Goal: Task Accomplishment & Management: Use online tool/utility

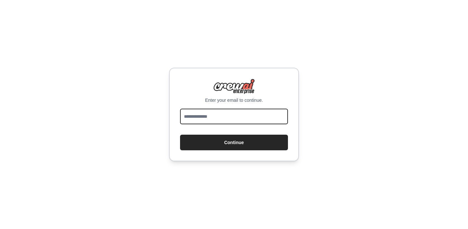
click at [203, 113] on input "email" at bounding box center [234, 116] width 108 height 16
type input "**********"
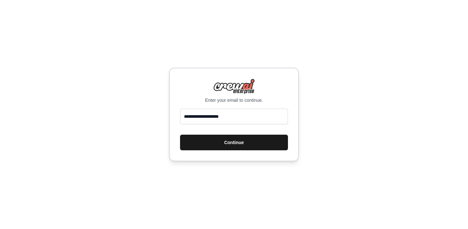
click at [219, 141] on button "Continue" at bounding box center [234, 142] width 108 height 16
click at [232, 146] on button "Continue" at bounding box center [234, 142] width 108 height 16
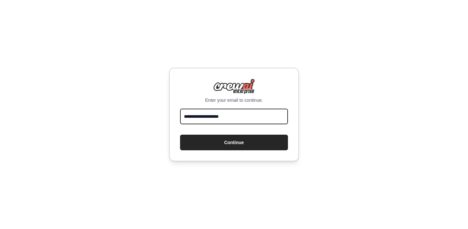
click at [238, 119] on input "**********" at bounding box center [234, 116] width 108 height 16
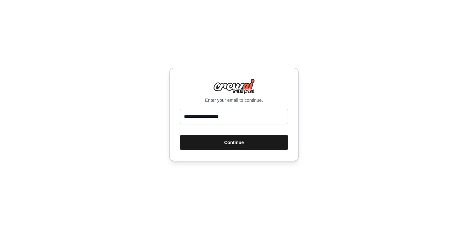
click at [183, 141] on button "Continue" at bounding box center [234, 142] width 108 height 16
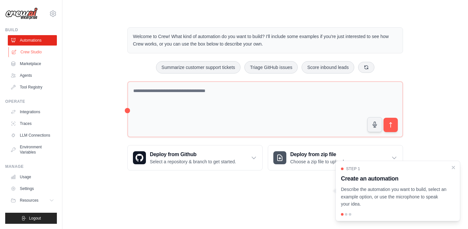
click at [26, 52] on link "Crew Studio" at bounding box center [32, 52] width 49 height 10
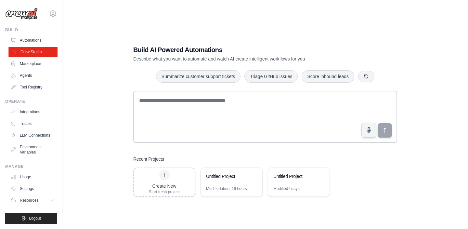
click at [20, 55] on link "Crew Studio" at bounding box center [32, 52] width 49 height 10
click at [235, 175] on div "Untitled Project" at bounding box center [228, 176] width 44 height 6
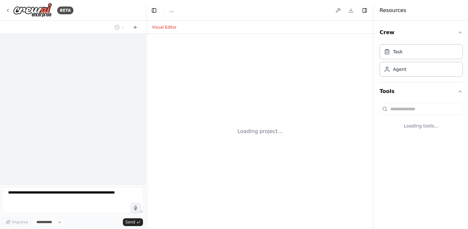
select select "****"
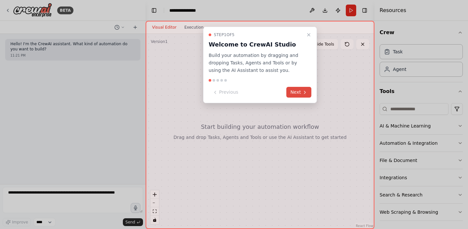
click at [299, 91] on button "Next" at bounding box center [298, 92] width 25 height 11
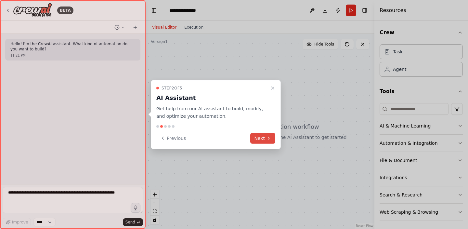
click at [264, 139] on button "Next" at bounding box center [262, 138] width 25 height 11
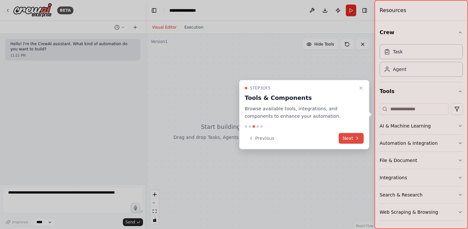
click at [354, 136] on button "Next" at bounding box center [350, 138] width 25 height 11
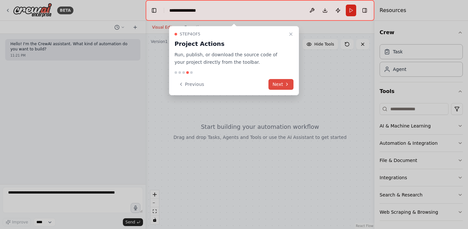
click at [286, 81] on button "Next" at bounding box center [280, 84] width 25 height 11
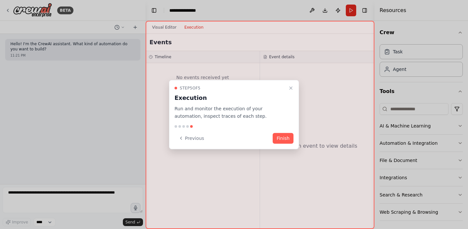
click at [278, 132] on div "Step 5 of 5 Execution Run and monitor the execution of your automation, inspect…" at bounding box center [234, 114] width 130 height 69
click at [281, 139] on button "Finish" at bounding box center [283, 138] width 21 height 11
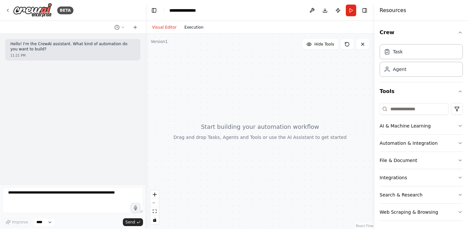
click at [188, 28] on button "Execution" at bounding box center [193, 27] width 27 height 8
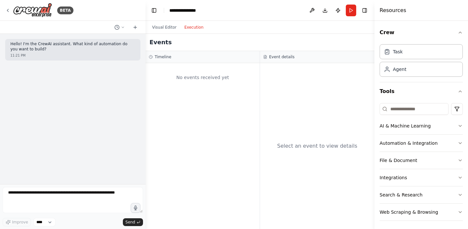
click at [161, 34] on div "Events" at bounding box center [260, 42] width 229 height 17
click at [159, 28] on button "Visual Editor" at bounding box center [164, 27] width 32 height 8
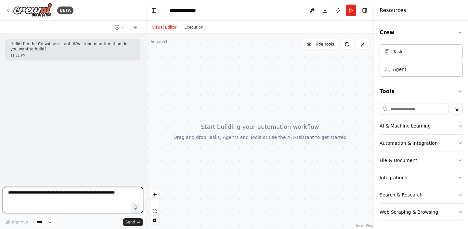
click at [45, 188] on textarea at bounding box center [73, 200] width 140 height 26
type textarea "*"
type textarea "**********"
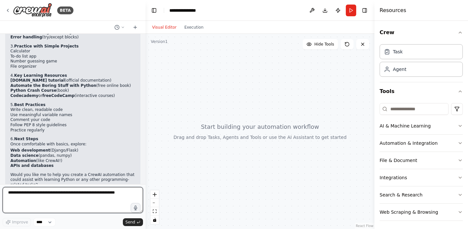
scroll to position [156, 0]
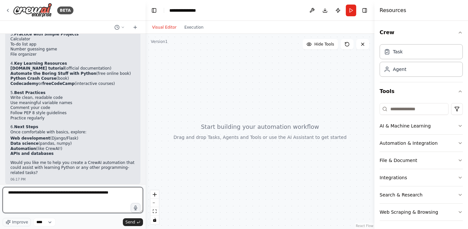
type textarea "**********"
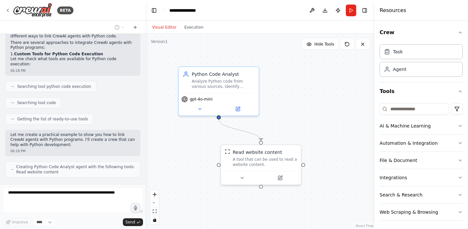
scroll to position [422, 0]
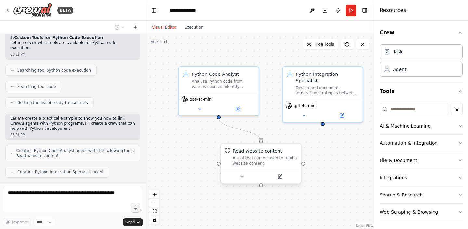
click at [241, 182] on div at bounding box center [261, 176] width 80 height 13
click at [243, 179] on icon at bounding box center [241, 176] width 5 height 5
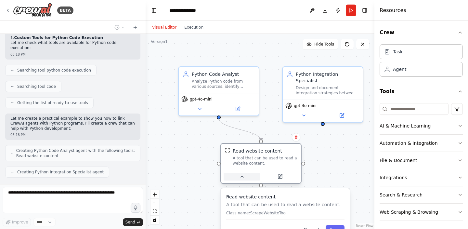
click at [244, 178] on icon at bounding box center [241, 176] width 5 height 5
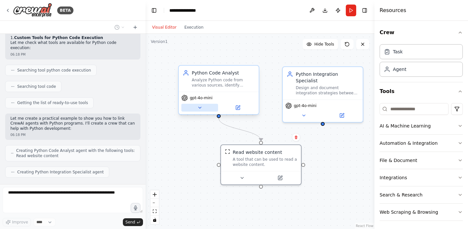
click at [203, 107] on button at bounding box center [199, 108] width 37 height 8
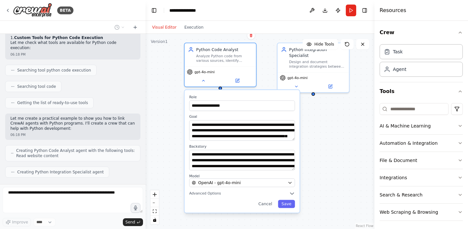
drag, startPoint x: 180, startPoint y: 159, endPoint x: 180, endPoint y: 128, distance: 31.8
click at [180, 128] on div "**********" at bounding box center [260, 131] width 229 height 195
click at [350, 122] on div "**********" at bounding box center [260, 131] width 229 height 195
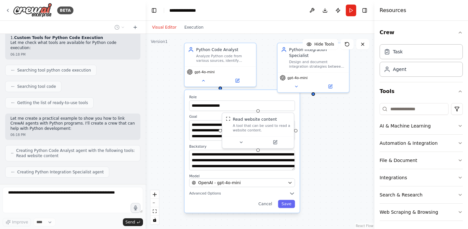
click at [155, 143] on div "**********" at bounding box center [260, 131] width 229 height 195
click at [260, 209] on div "**********" at bounding box center [241, 151] width 115 height 122
click at [265, 204] on button "Cancel" at bounding box center [265, 203] width 21 height 8
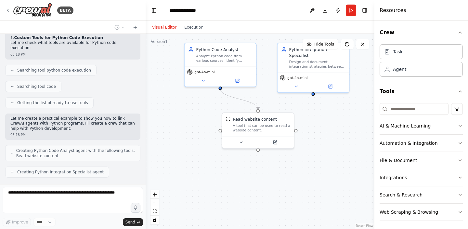
click at [183, 142] on div ".deletable-edge-delete-btn { width: 20px; height: 20px; border: 0px solid #ffff…" at bounding box center [260, 131] width 229 height 195
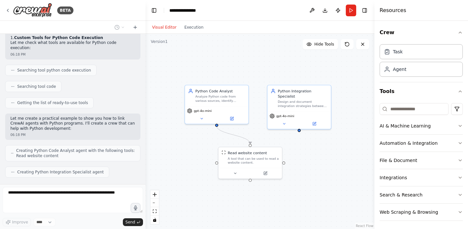
drag, startPoint x: 183, startPoint y: 143, endPoint x: 183, endPoint y: 174, distance: 30.9
click at [183, 174] on div ".deletable-edge-delete-btn { width: 20px; height: 20px; border: 0px solid #ffff…" at bounding box center [260, 131] width 229 height 195
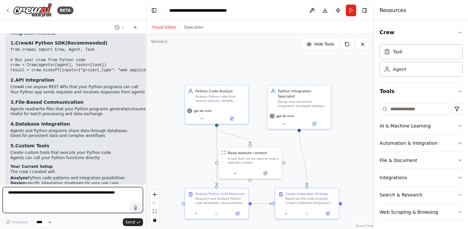
scroll to position [728, 0]
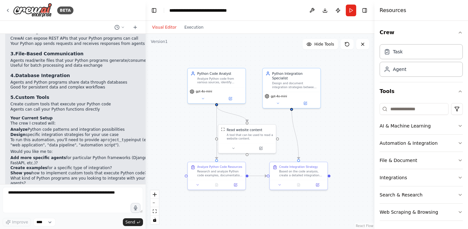
drag, startPoint x: 182, startPoint y: 85, endPoint x: 184, endPoint y: 61, distance: 23.9
click at [184, 61] on div ".deletable-edge-delete-btn { width: 20px; height: 20px; border: 0px solid #ffff…" at bounding box center [260, 131] width 229 height 195
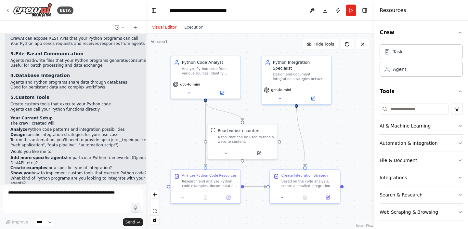
click at [336, 120] on div ".deletable-edge-delete-btn { width: 20px; height: 20px; border: 0px solid #ffff…" at bounding box center [260, 131] width 229 height 195
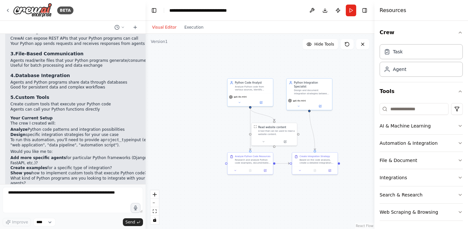
drag, startPoint x: 330, startPoint y: 119, endPoint x: 321, endPoint y: 119, distance: 9.4
click at [321, 119] on div ".deletable-edge-delete-btn { width: 20px; height: 20px; border: 0px solid #ffff…" at bounding box center [260, 131] width 229 height 195
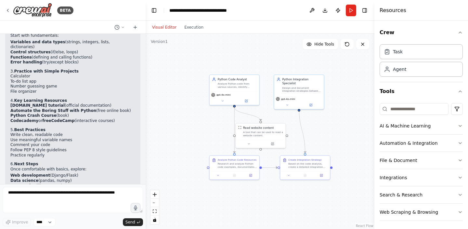
scroll to position [0, 0]
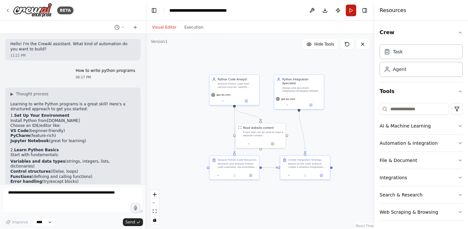
click at [354, 11] on button "Run" at bounding box center [351, 11] width 10 height 12
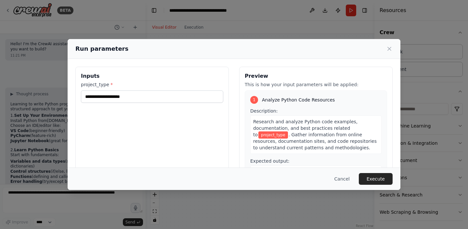
click at [118, 89] on div "project_type *" at bounding box center [152, 91] width 142 height 21
click at [123, 96] on input "project_type *" at bounding box center [152, 96] width 142 height 12
click at [98, 97] on input "project_type *" at bounding box center [152, 96] width 142 height 12
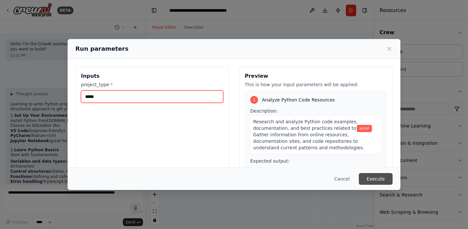
type input "*****"
click at [369, 173] on button "Execute" at bounding box center [376, 179] width 34 height 12
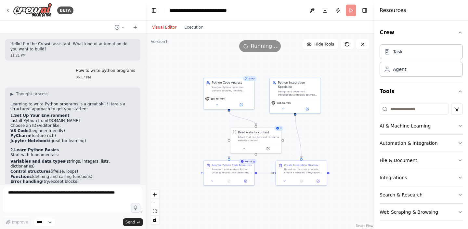
drag, startPoint x: 331, startPoint y: 112, endPoint x: 332, endPoint y: 122, distance: 10.2
click at [332, 122] on div ".deletable-edge-delete-btn { width: 20px; height: 20px; border: 0px solid #ffff…" at bounding box center [260, 131] width 229 height 195
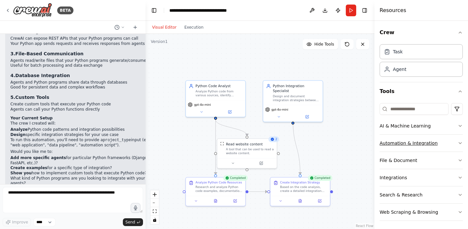
scroll to position [2, 0]
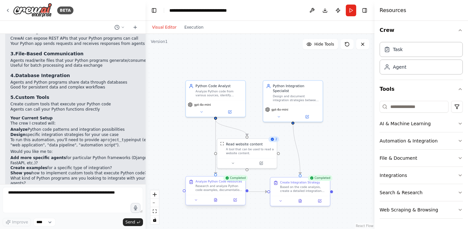
click at [212, 204] on div at bounding box center [215, 200] width 59 height 10
click at [216, 202] on div at bounding box center [215, 200] width 59 height 10
click at [207, 191] on div "Research and analyze Python code examples, documentation, and best practices re…" at bounding box center [219, 188] width 47 height 8
click at [217, 201] on icon at bounding box center [215, 200] width 4 height 4
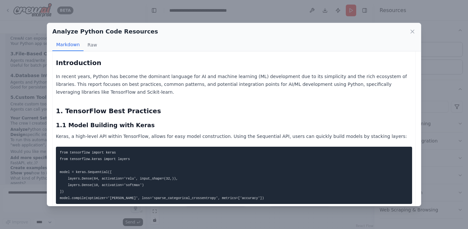
scroll to position [0, 0]
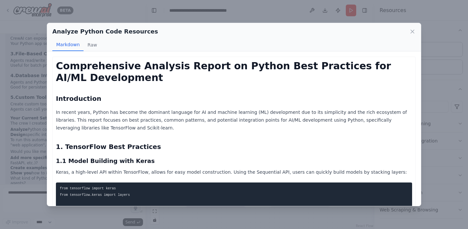
click at [89, 38] on div "Analyze Python Code Resources Markdown Raw" at bounding box center [234, 37] width 374 height 28
click at [89, 45] on button "Raw" at bounding box center [91, 45] width 17 height 12
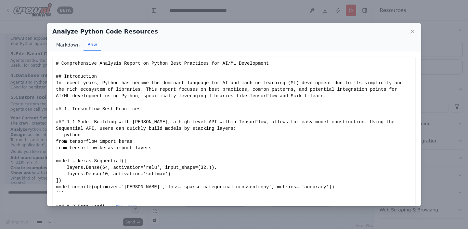
click at [60, 47] on button "Markdown" at bounding box center [67, 45] width 31 height 12
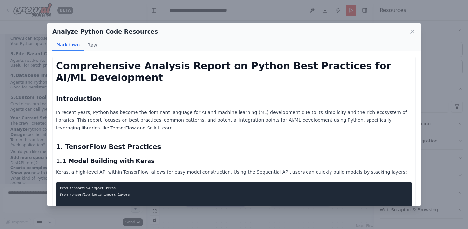
click at [32, 56] on div "Analyze Python Code Resources Markdown Raw Comprehensive Analysis Report on Pyt…" at bounding box center [234, 114] width 468 height 229
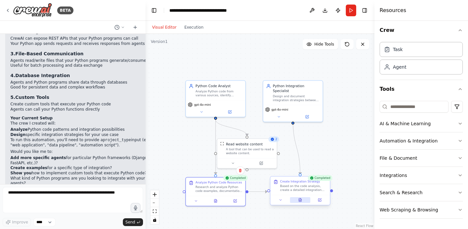
click at [298, 200] on button at bounding box center [300, 200] width 20 height 6
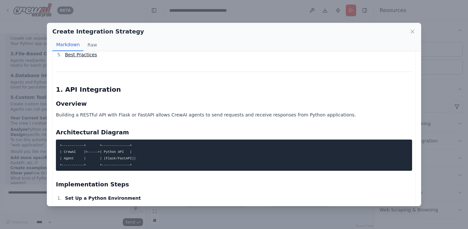
scroll to position [142, 0]
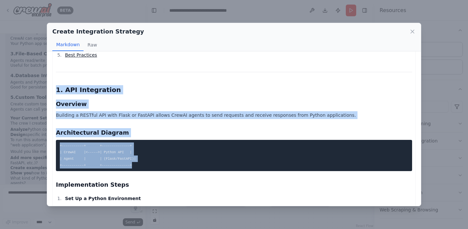
drag, startPoint x: 139, startPoint y: 168, endPoint x: 55, endPoint y: 84, distance: 119.0
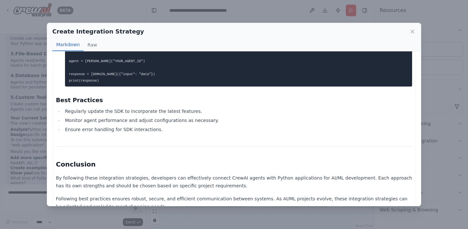
scroll to position [1576, 0]
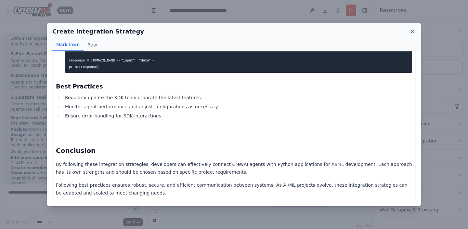
click at [412, 33] on icon at bounding box center [412, 31] width 6 height 6
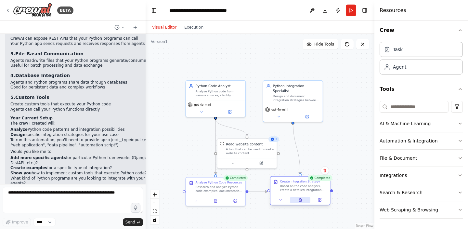
click at [301, 202] on button at bounding box center [300, 200] width 20 height 6
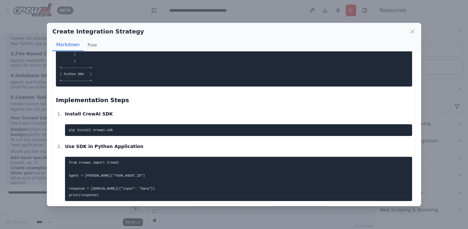
scroll to position [1494, 0]
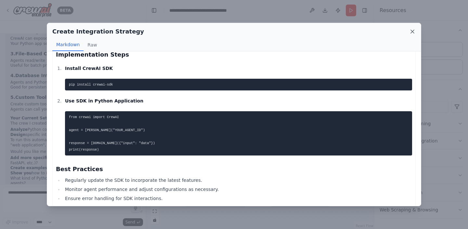
click at [409, 29] on icon at bounding box center [412, 31] width 6 height 6
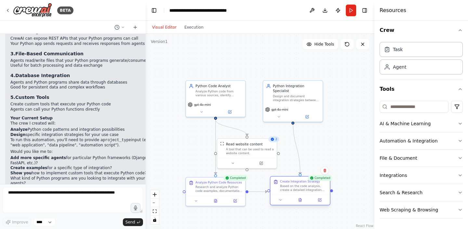
click at [299, 189] on div "Based on the code analysis, create a detailed integration strategy for connecti…" at bounding box center [303, 188] width 47 height 8
click at [198, 204] on div at bounding box center [215, 200] width 59 height 10
click at [199, 202] on button at bounding box center [196, 200] width 17 height 6
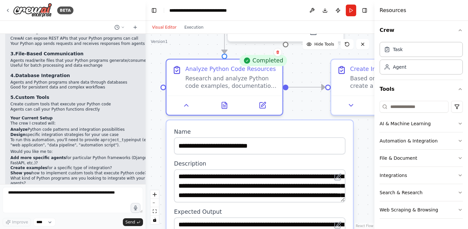
drag, startPoint x: 234, startPoint y: 171, endPoint x: 259, endPoint y: 40, distance: 133.6
click at [259, 40] on div ".deletable-edge-delete-btn { width: 20px; height: 20px; border: 0px solid #ffff…" at bounding box center [260, 131] width 229 height 195
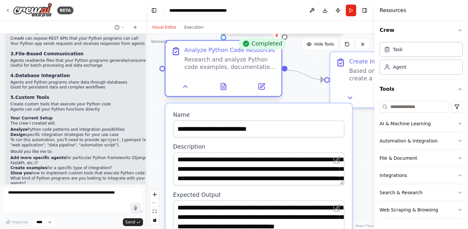
drag, startPoint x: 276, startPoint y: 98, endPoint x: 274, endPoint y: 74, distance: 24.8
click at [274, 77] on div at bounding box center [223, 86] width 116 height 19
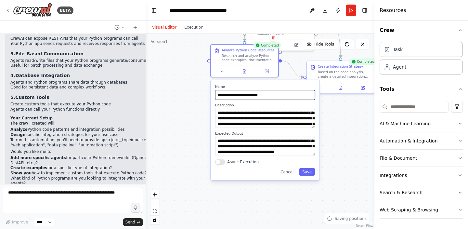
click at [286, 93] on input "**********" at bounding box center [265, 95] width 100 height 10
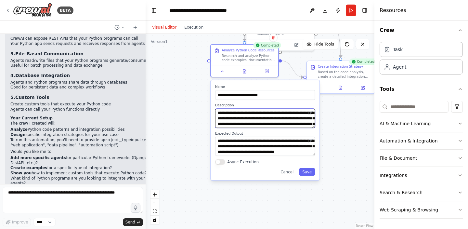
click at [288, 117] on textarea "**********" at bounding box center [265, 117] width 100 height 19
click at [302, 122] on textarea "**********" at bounding box center [265, 117] width 100 height 19
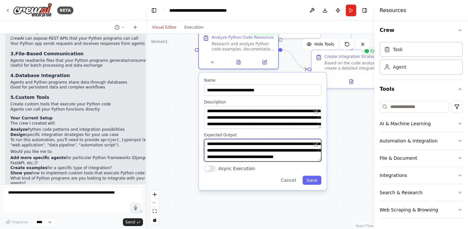
click at [281, 146] on textarea "**********" at bounding box center [262, 150] width 117 height 22
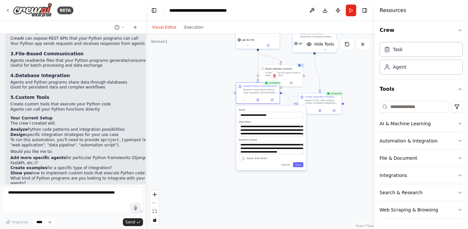
click at [338, 142] on div ".deletable-edge-delete-btn { width: 20px; height: 20px; border: 0px solid #ffff…" at bounding box center [260, 131] width 229 height 195
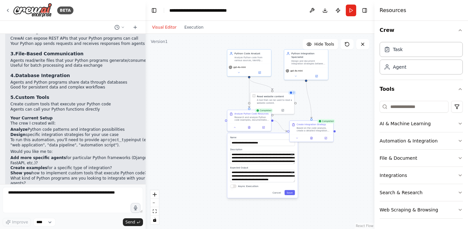
drag, startPoint x: 335, startPoint y: 85, endPoint x: 306, endPoint y: 104, distance: 34.2
click at [306, 104] on div ".deletable-edge-delete-btn { width: 20px; height: 20px; border: 0px solid #ffff…" at bounding box center [260, 131] width 229 height 195
